Goal: Task Accomplishment & Management: Use online tool/utility

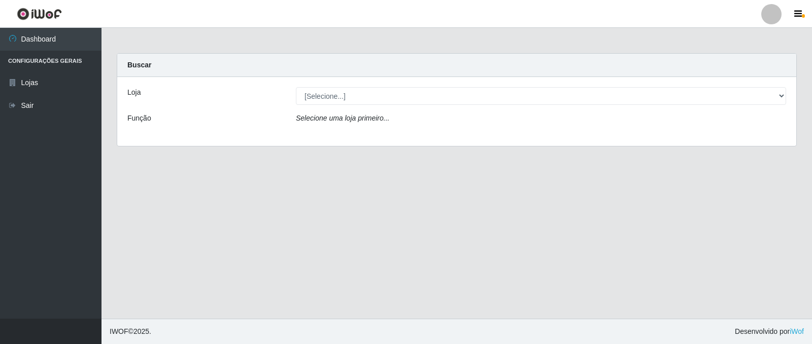
click at [342, 127] on div "Loja [Selecione...] Queiroz Atacadão - Catolé do Rocha Função Selecione uma loj…" at bounding box center [456, 111] width 679 height 69
click at [357, 115] on icon "Selecione uma loja primeiro..." at bounding box center [342, 118] width 93 height 8
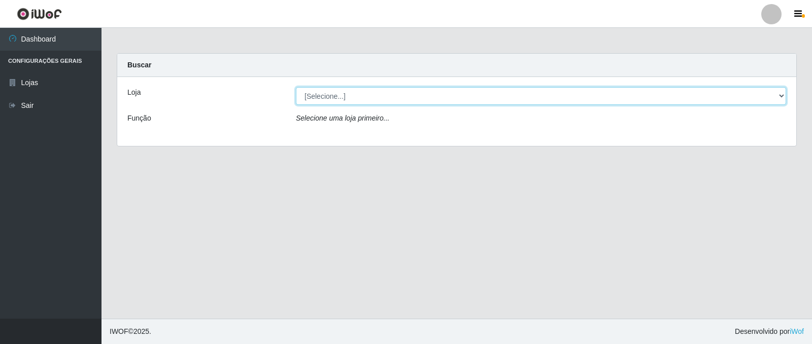
click at [371, 97] on select "[Selecione...] Queiroz Atacadão - Catolé do Rocha" at bounding box center [541, 96] width 490 height 18
select select "500"
click at [296, 87] on select "[Selecione...] Queiroz Atacadão - Catolé do Rocha" at bounding box center [541, 96] width 490 height 18
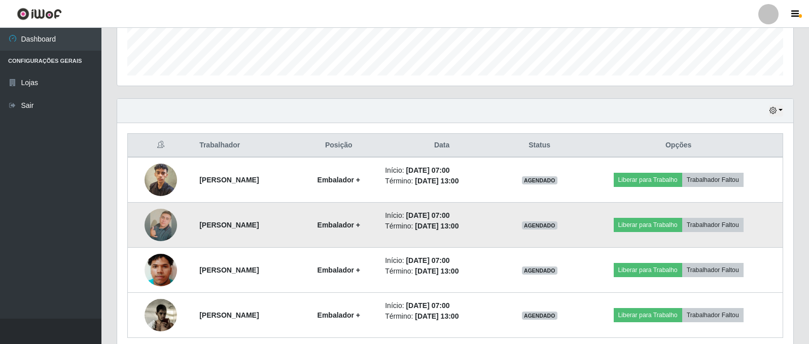
scroll to position [329, 0]
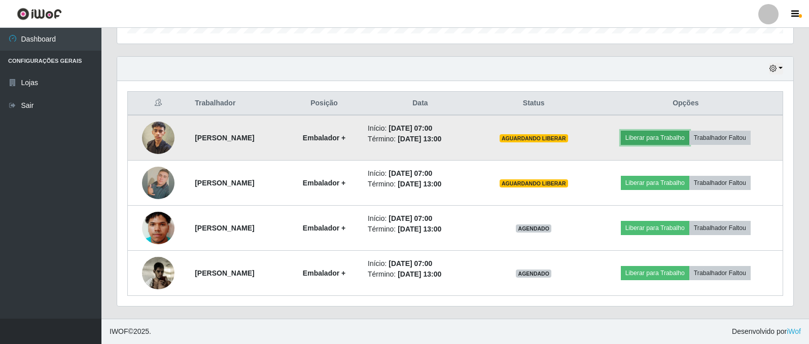
click at [671, 136] on button "Liberar para Trabalho" at bounding box center [655, 138] width 68 height 14
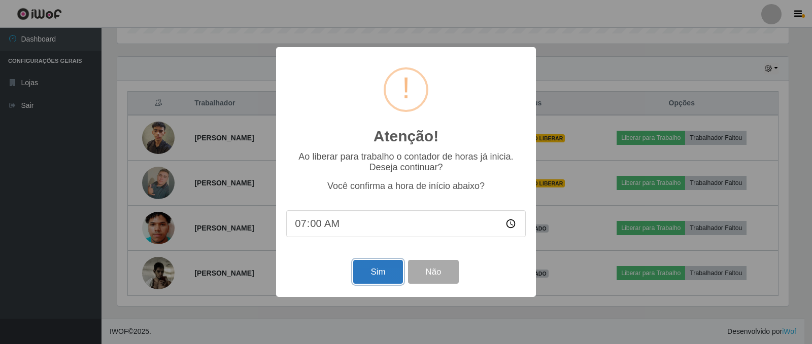
click at [372, 270] on button "Sim" at bounding box center [377, 272] width 49 height 24
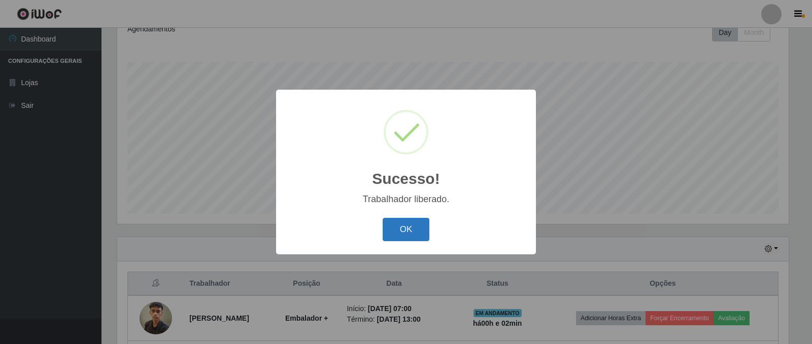
click at [410, 231] on button "OK" at bounding box center [406, 230] width 47 height 24
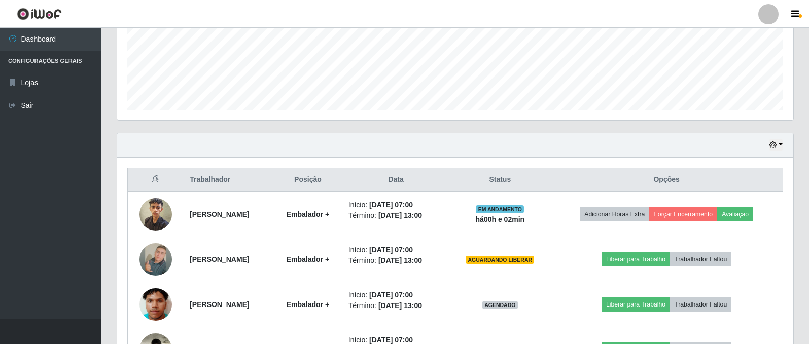
scroll to position [329, 0]
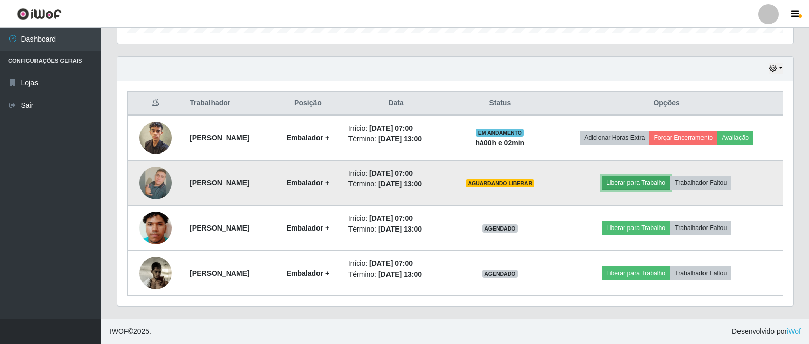
click at [637, 178] on button "Liberar para Trabalho" at bounding box center [636, 183] width 68 height 14
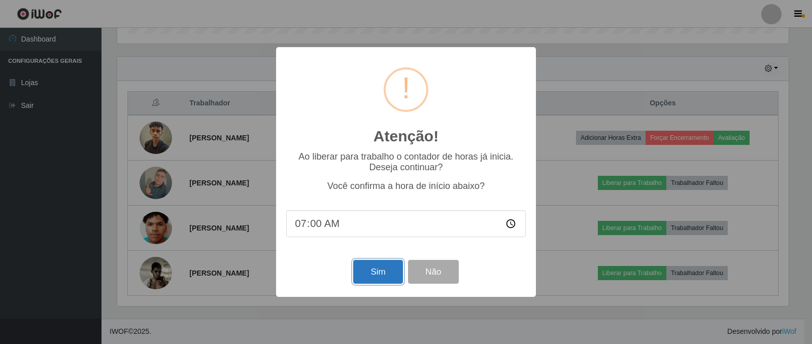
click at [366, 265] on button "Sim" at bounding box center [377, 272] width 49 height 24
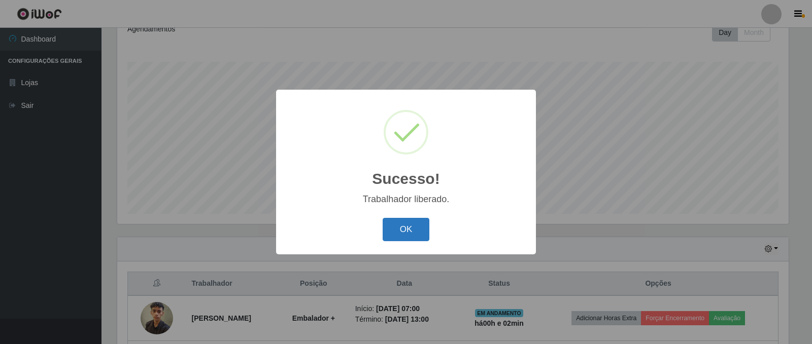
click at [408, 239] on button "OK" at bounding box center [406, 230] width 47 height 24
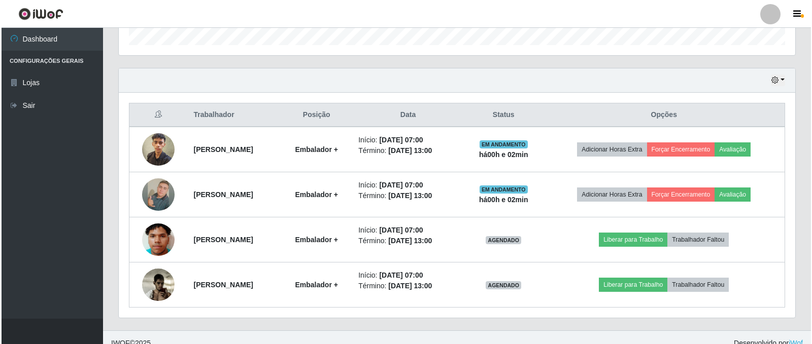
scroll to position [329, 0]
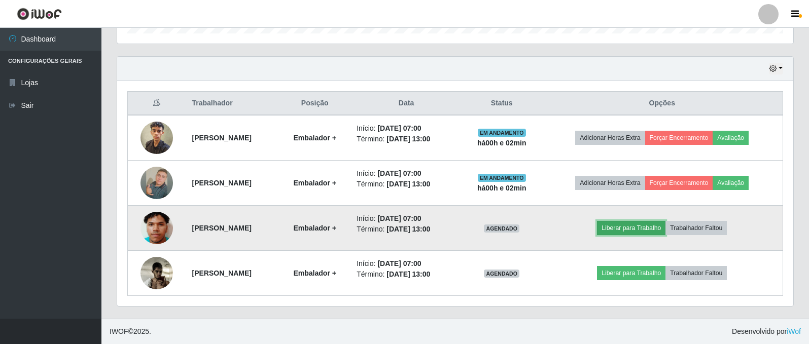
click at [652, 228] on button "Liberar para Trabalho" at bounding box center [631, 228] width 68 height 14
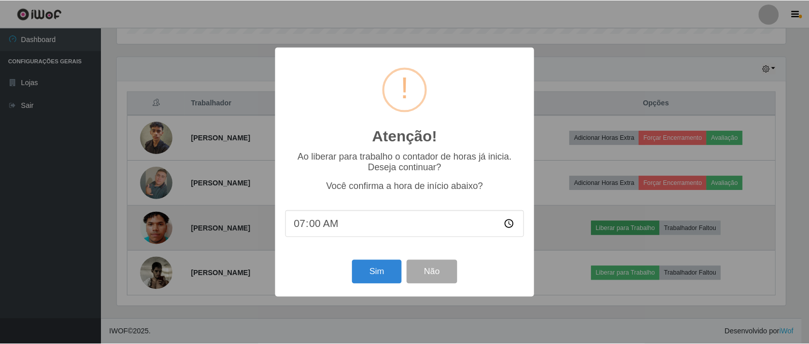
scroll to position [211, 671]
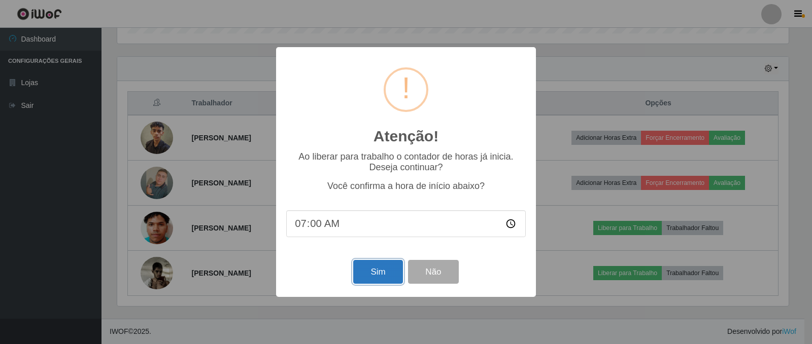
click at [380, 268] on button "Sim" at bounding box center [377, 272] width 49 height 24
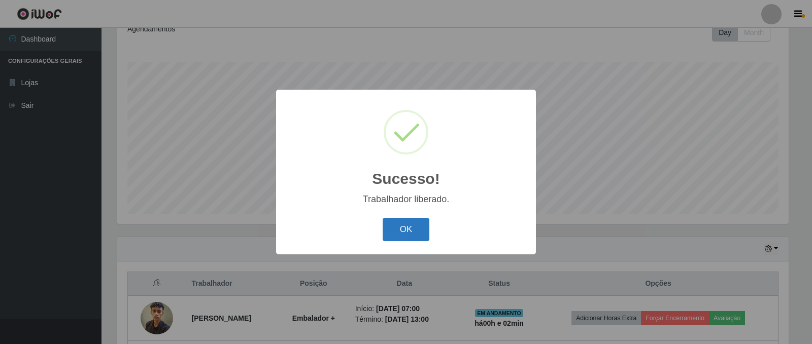
click at [406, 235] on button "OK" at bounding box center [406, 230] width 47 height 24
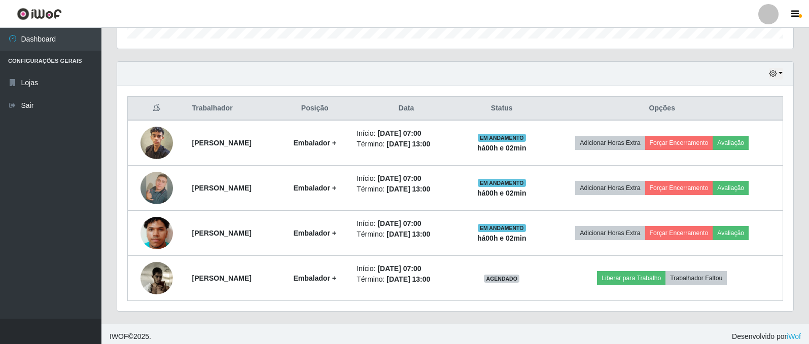
scroll to position [329, 0]
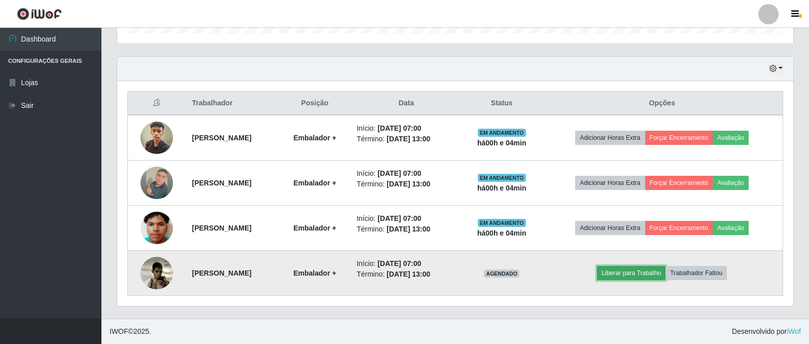
click at [642, 278] on button "Liberar para Trabalho" at bounding box center [631, 273] width 68 height 14
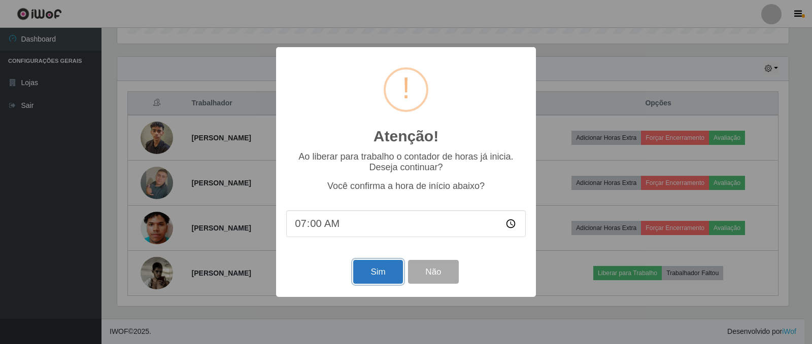
click at [364, 275] on button "Sim" at bounding box center [377, 272] width 49 height 24
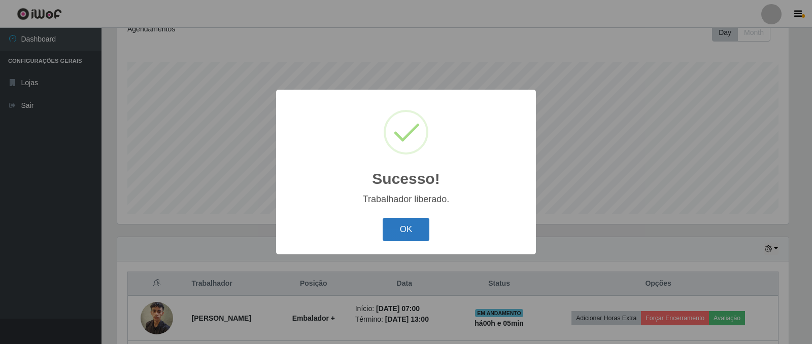
click at [402, 229] on button "OK" at bounding box center [406, 230] width 47 height 24
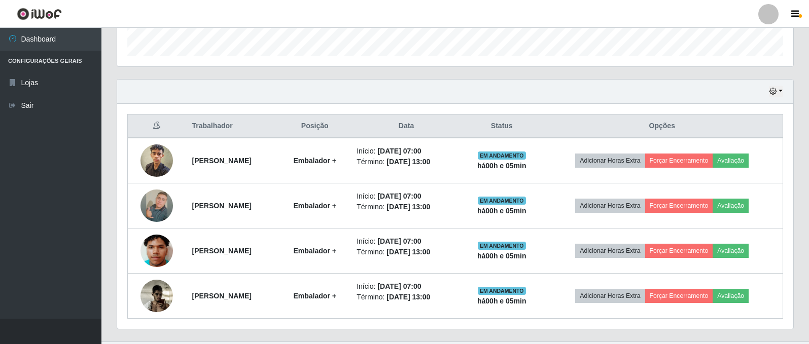
scroll to position [329, 0]
